Goal: Information Seeking & Learning: Learn about a topic

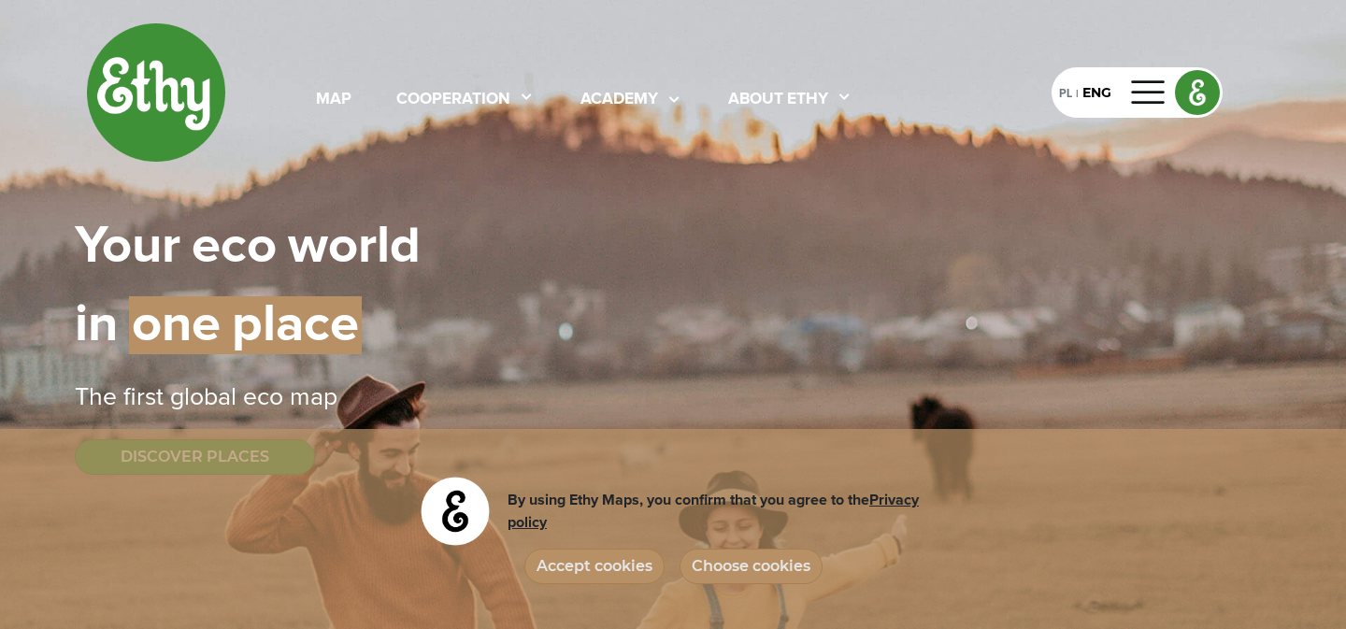
select select
click at [786, 95] on div "About ethy" at bounding box center [778, 100] width 100 height 24
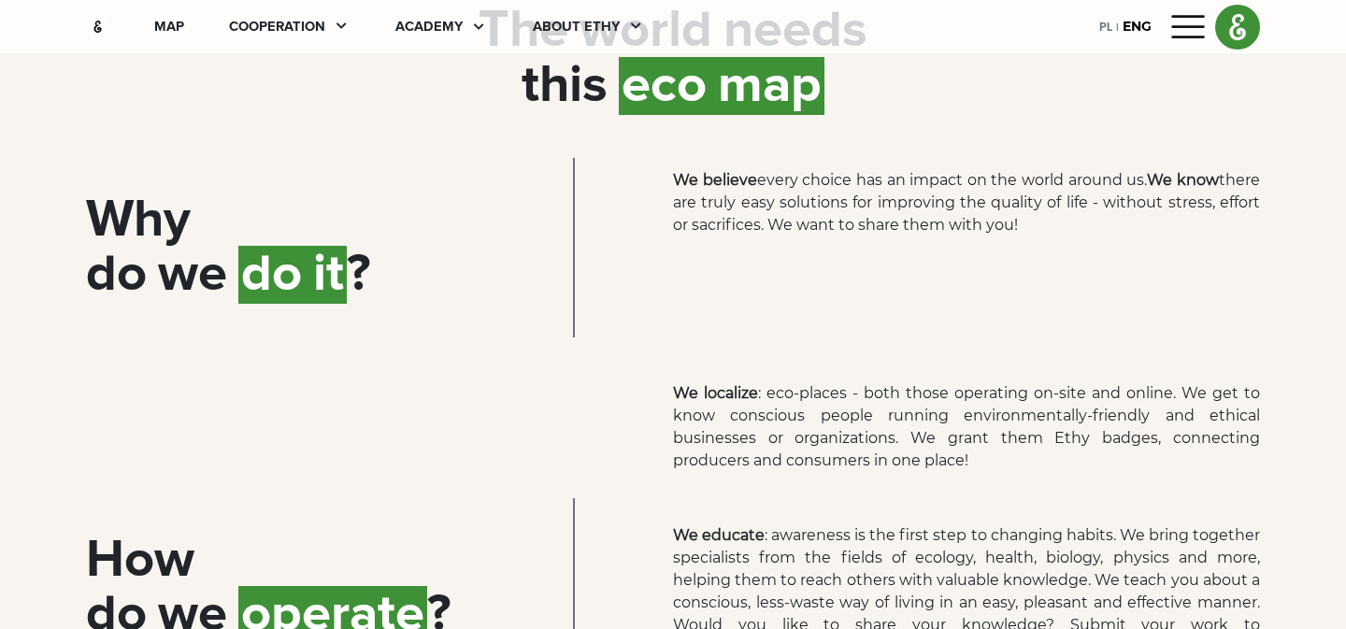
scroll to position [412, 0]
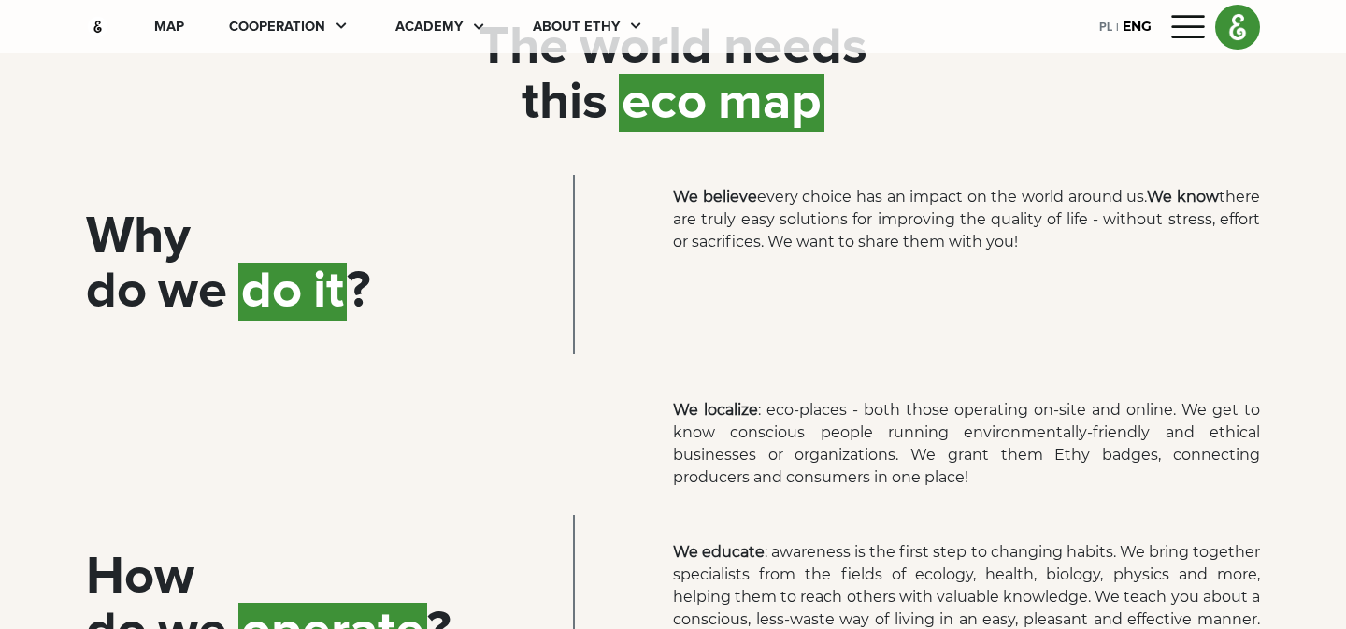
click at [867, 208] on p "We believe every choice has an impact on the world around us. We know there are…" at bounding box center [966, 219] width 587 height 67
click at [868, 208] on p "We believe every choice has an impact on the world around us. We know there are…" at bounding box center [966, 219] width 587 height 67
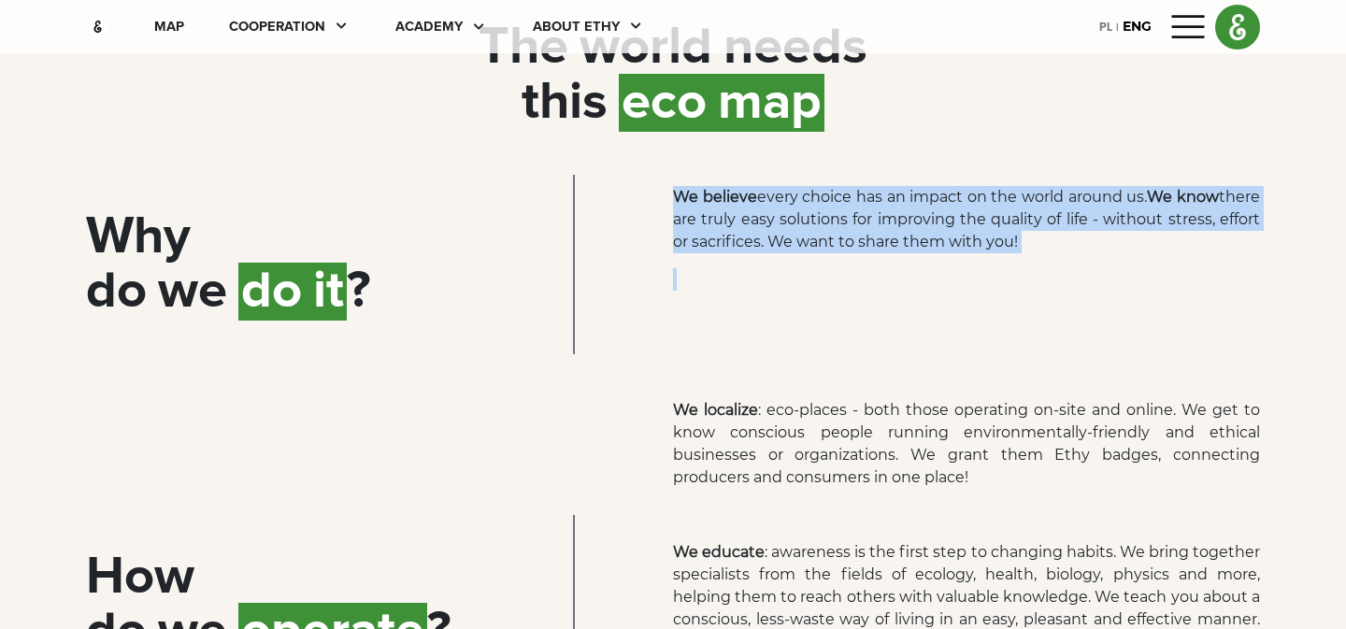
click at [868, 208] on p "We believe every choice has an impact on the world around us. We know there are…" at bounding box center [966, 219] width 587 height 67
copy p "We believe every choice has an impact on the world around us. We know there are…"
